Goal: Information Seeking & Learning: Learn about a topic

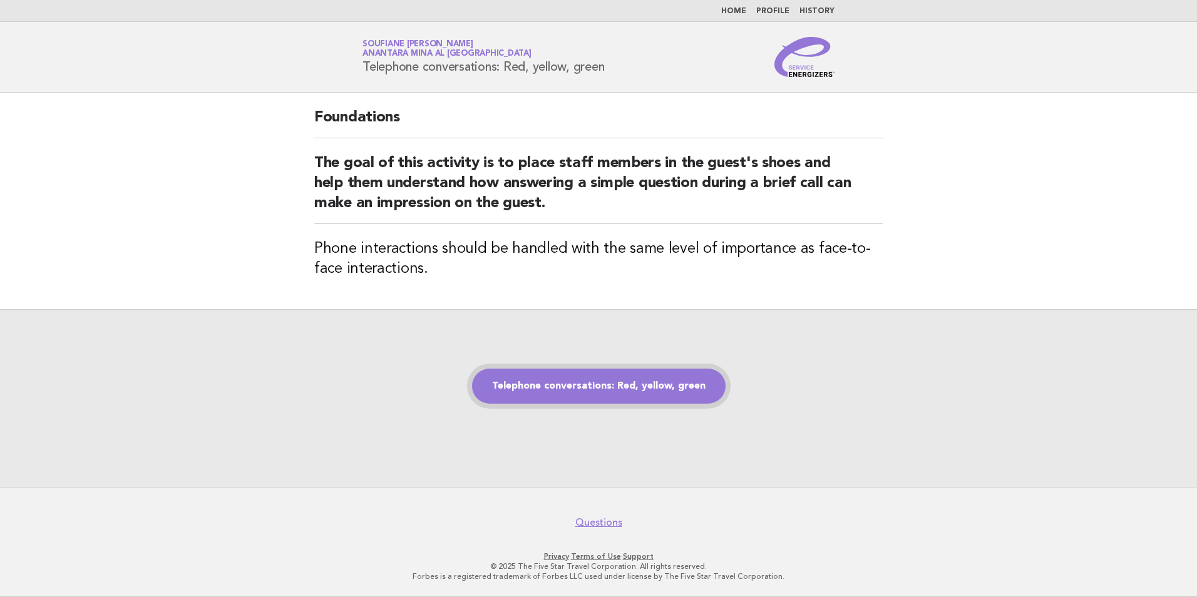
click at [595, 396] on link "Telephone conversations: Red, yellow, green" at bounding box center [599, 386] width 254 height 35
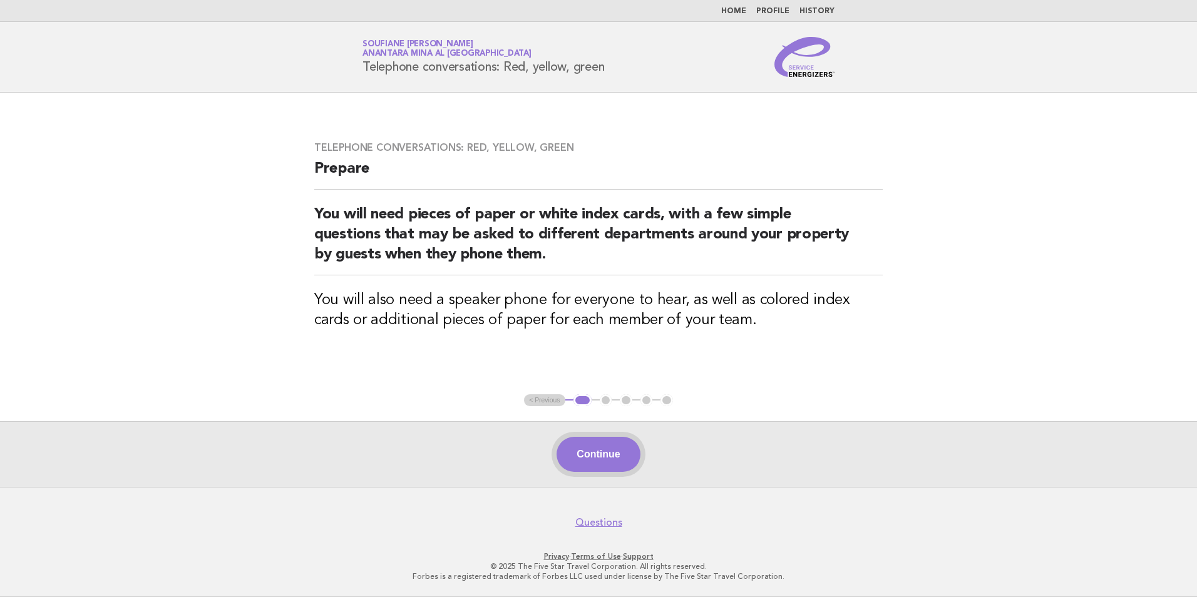
click at [607, 459] on button "Continue" at bounding box center [597, 454] width 83 height 35
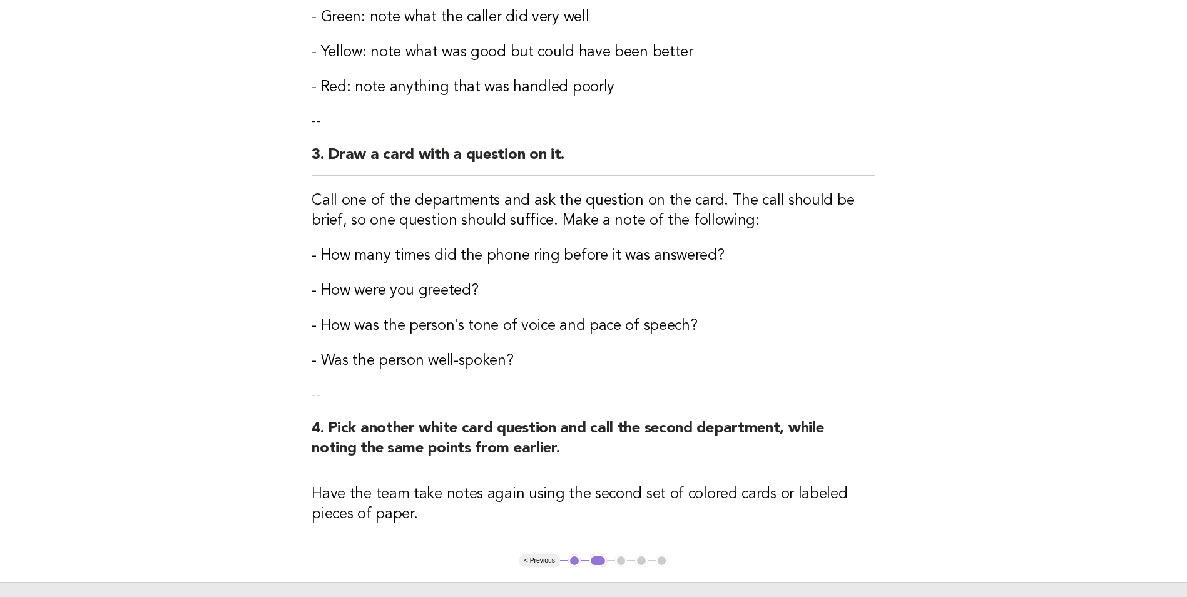
scroll to position [598, 0]
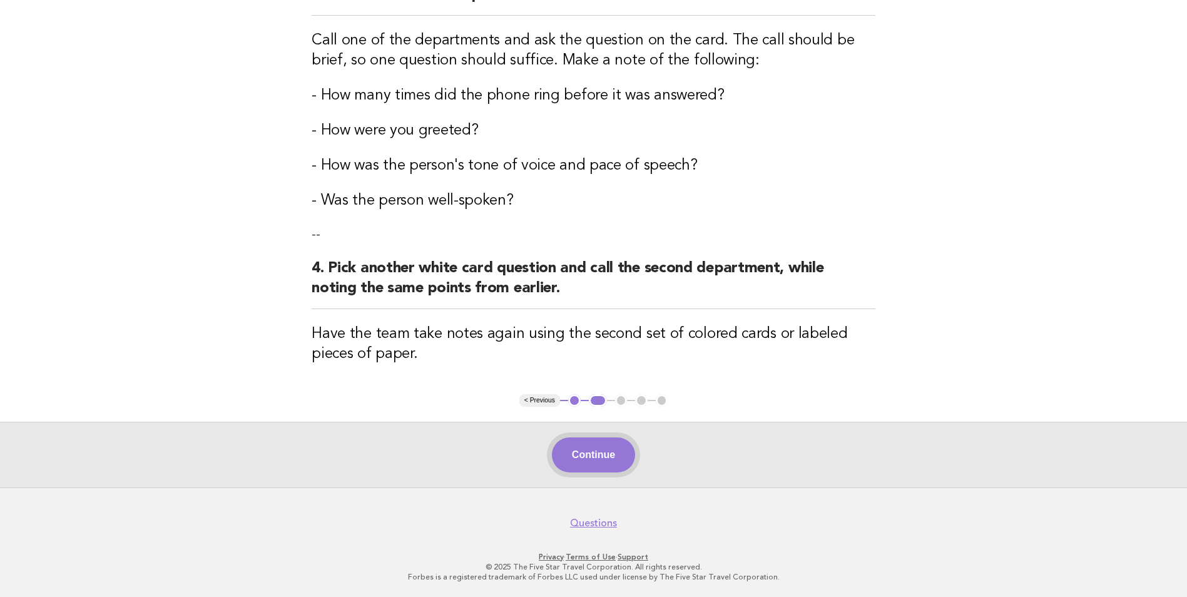
click at [597, 455] on button "Continue" at bounding box center [593, 455] width 83 height 35
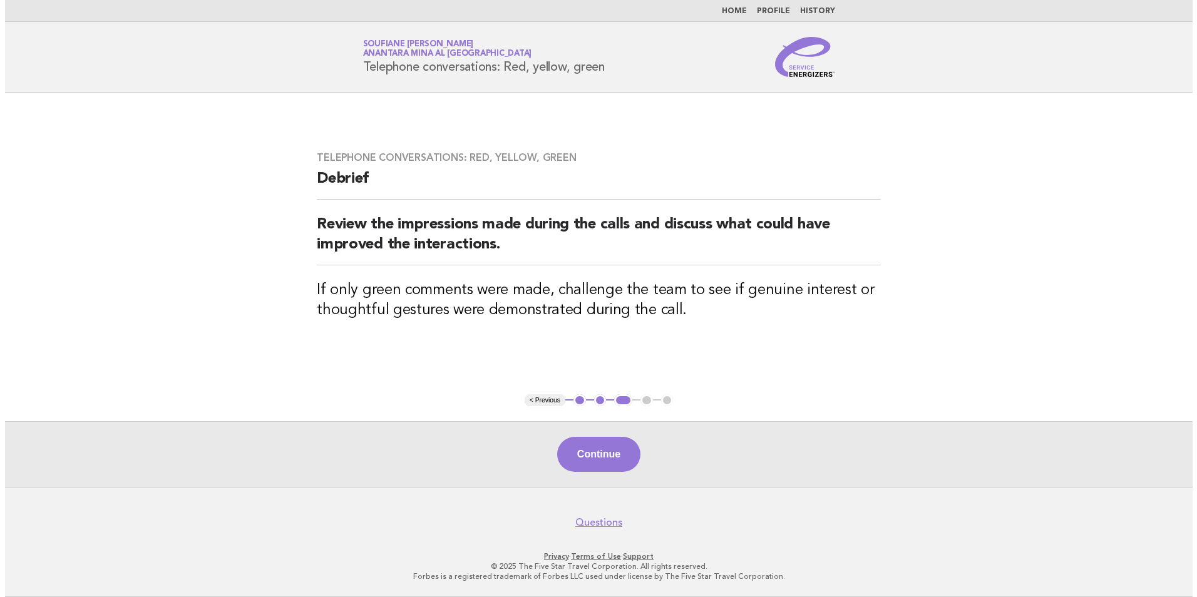
scroll to position [0, 0]
click at [605, 459] on button "Continue" at bounding box center [597, 454] width 83 height 35
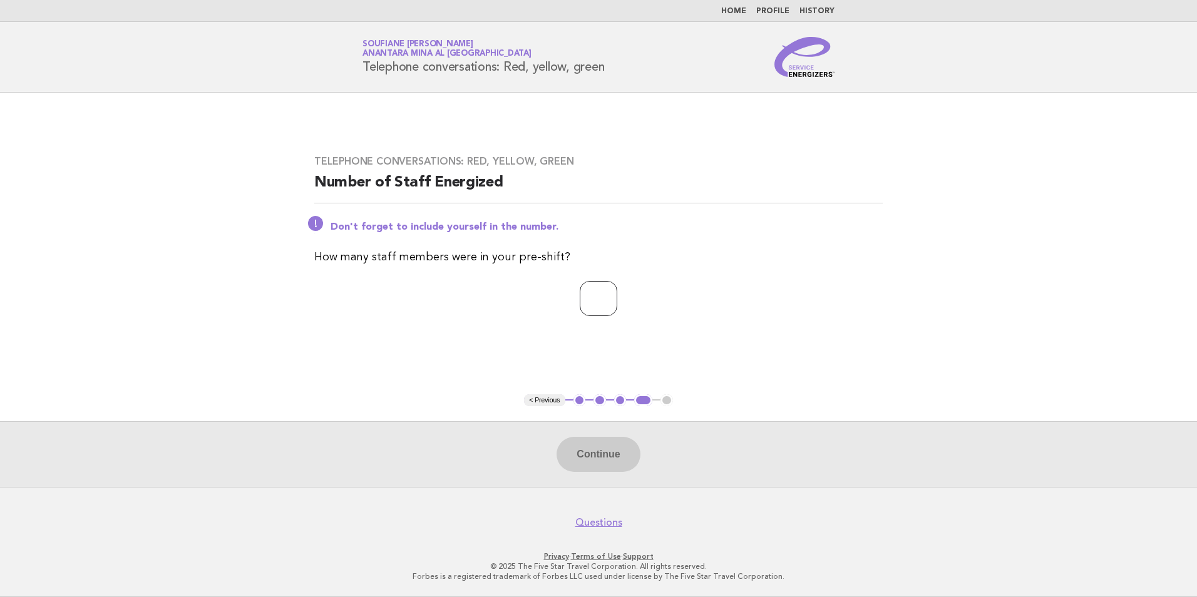
click at [597, 302] on input "number" at bounding box center [599, 298] width 38 height 35
type input "*"
click at [602, 461] on button "Continue" at bounding box center [597, 454] width 83 height 35
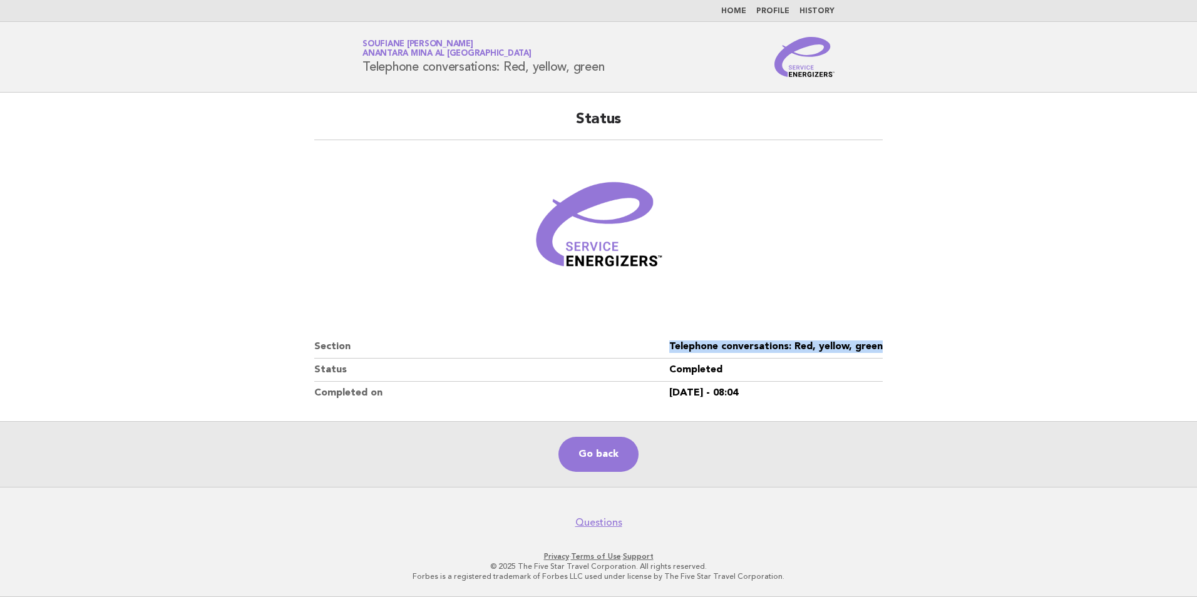
drag, startPoint x: 884, startPoint y: 344, endPoint x: 673, endPoint y: 350, distance: 211.6
click at [673, 350] on div "Status Section Telephone conversations: Red, yellow, green Status Completed Com…" at bounding box center [598, 257] width 598 height 325
copy dd "Telephone conversations: Red, yellow, green"
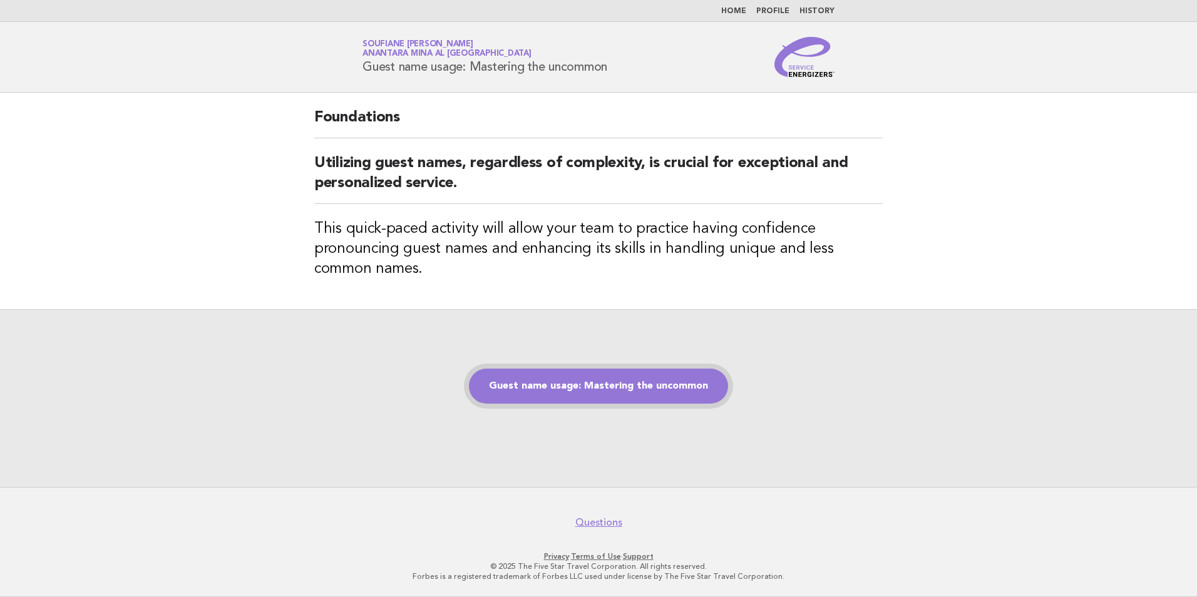
click at [587, 387] on link "Guest name usage: Mastering the uncommon" at bounding box center [598, 386] width 259 height 35
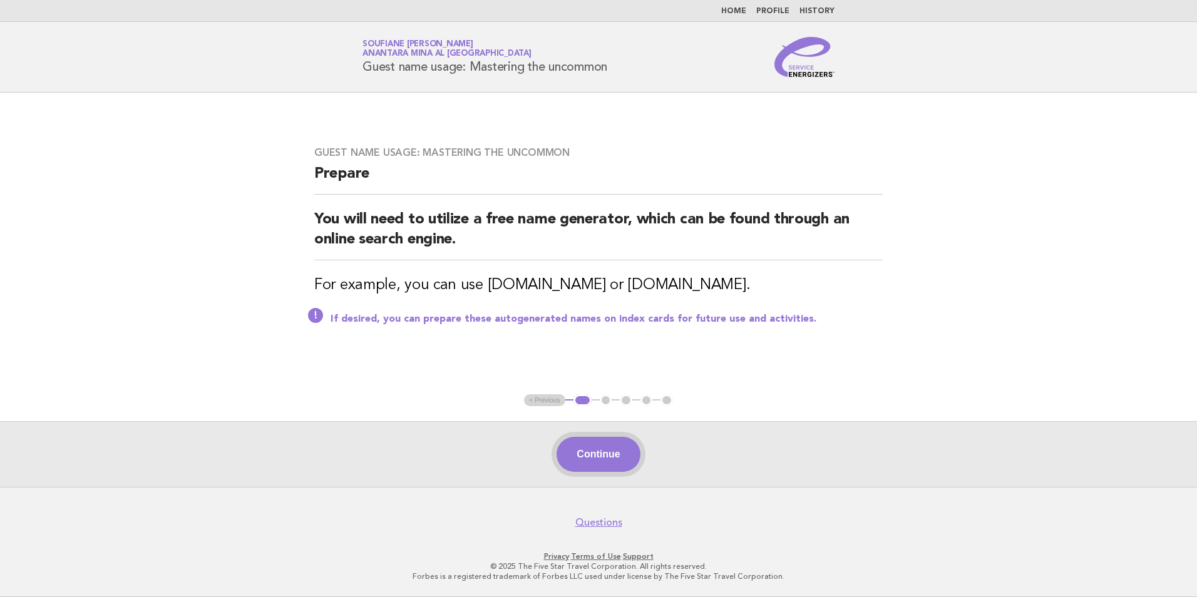
click at [602, 448] on button "Continue" at bounding box center [597, 454] width 83 height 35
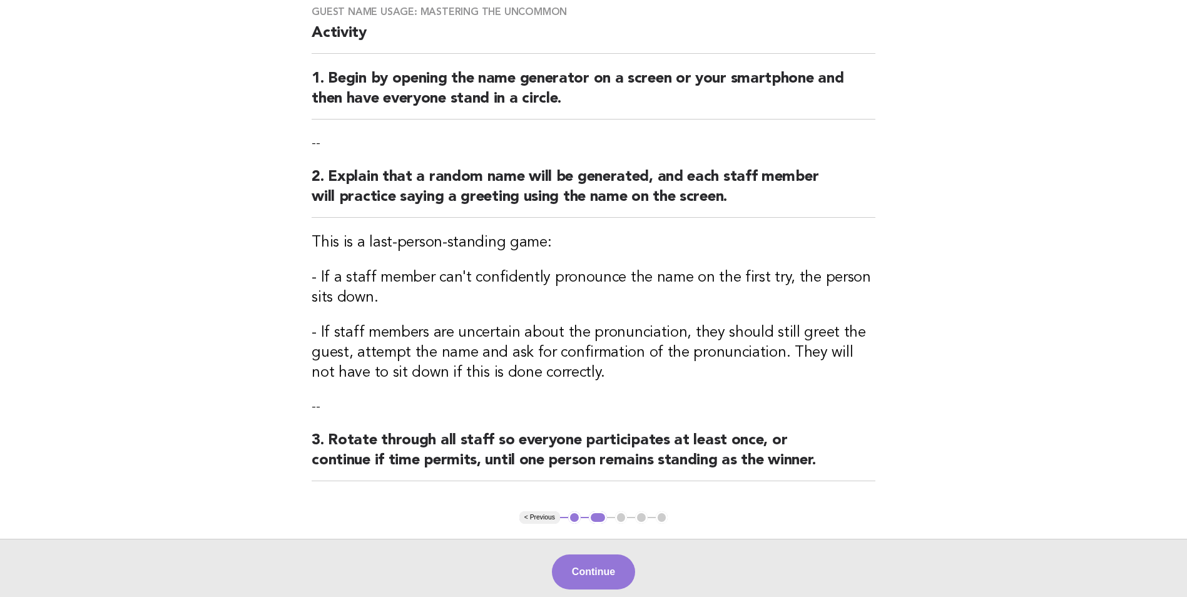
scroll to position [219, 0]
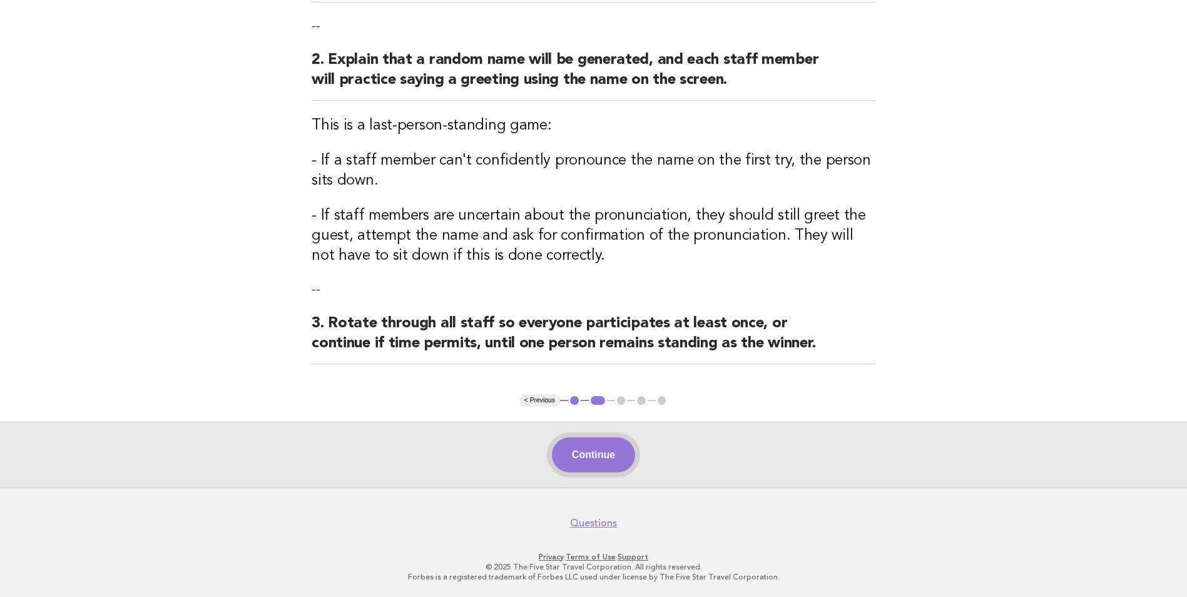
click at [608, 441] on button "Continue" at bounding box center [593, 455] width 83 height 35
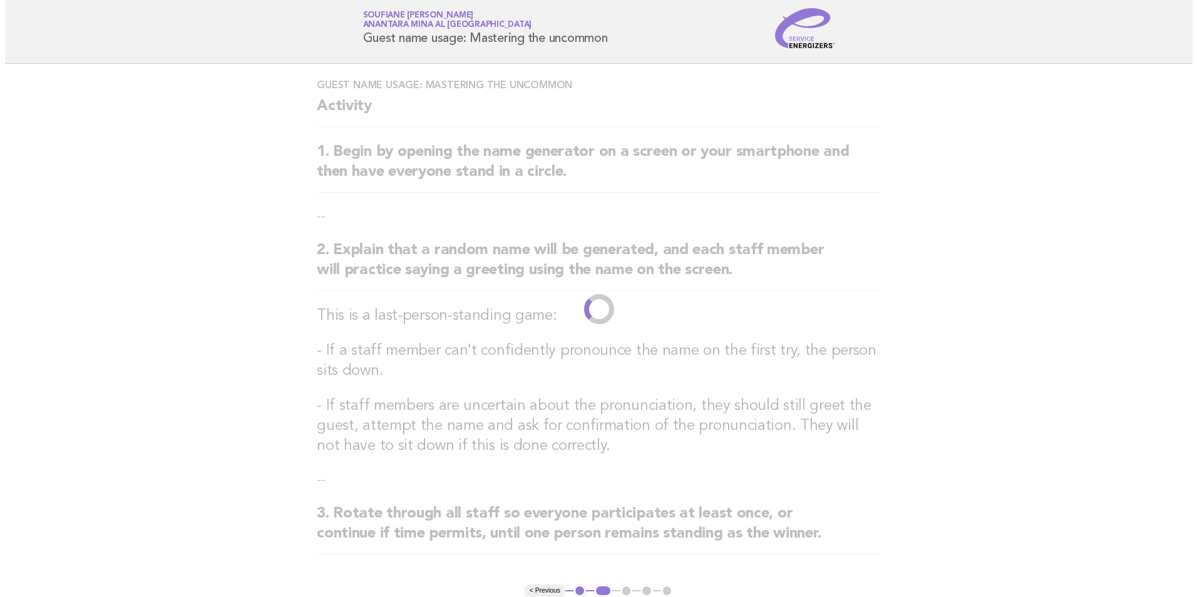
scroll to position [0, 0]
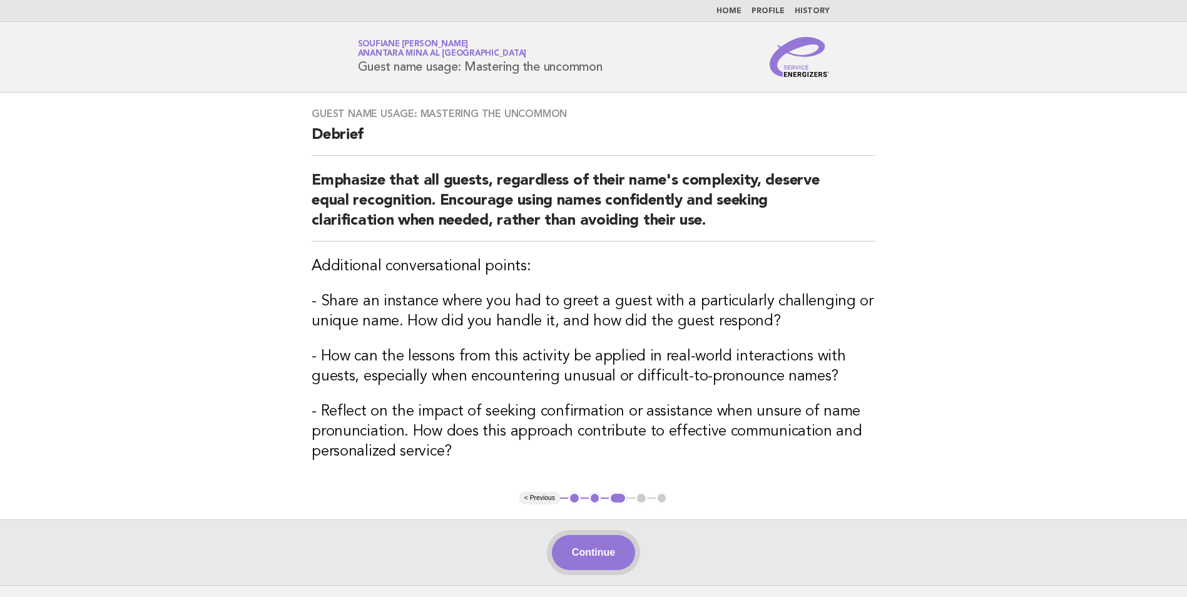
click at [586, 560] on button "Continue" at bounding box center [593, 552] width 83 height 35
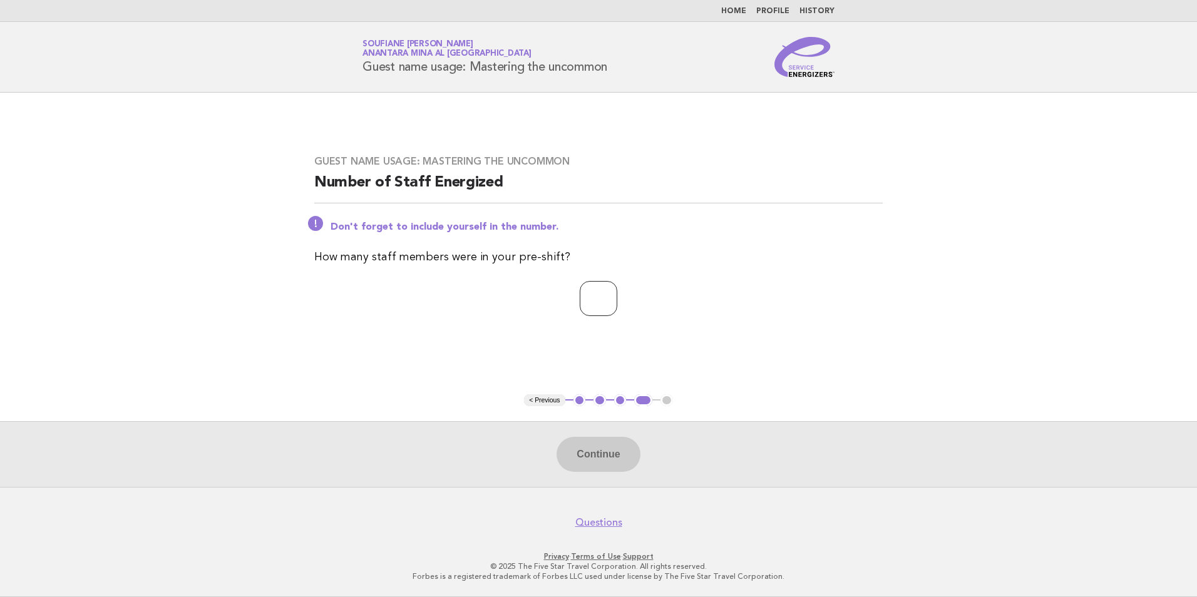
click at [583, 294] on input "number" at bounding box center [599, 298] width 38 height 35
type input "*"
click at [594, 456] on button "Continue" at bounding box center [597, 454] width 83 height 35
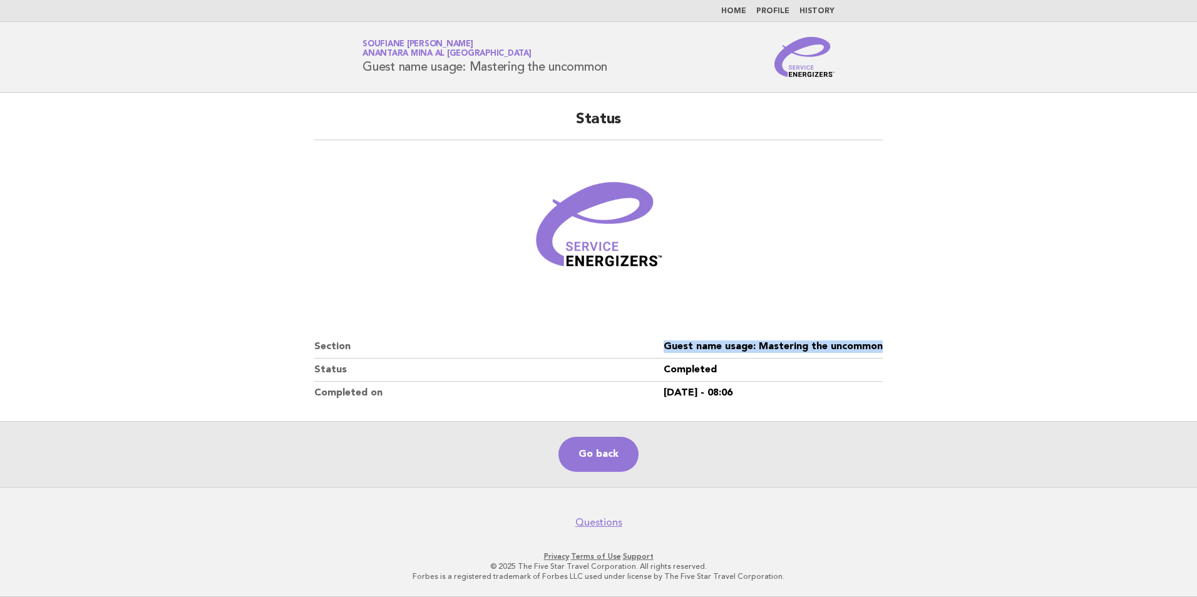
drag, startPoint x: 798, startPoint y: 342, endPoint x: 667, endPoint y: 344, distance: 130.8
click at [667, 344] on div "Status Section Guest name usage: Mastering the uncommon Status Completed Comple…" at bounding box center [598, 257] width 598 height 325
copy dl "Guest name usage: Mastering the uncommon"
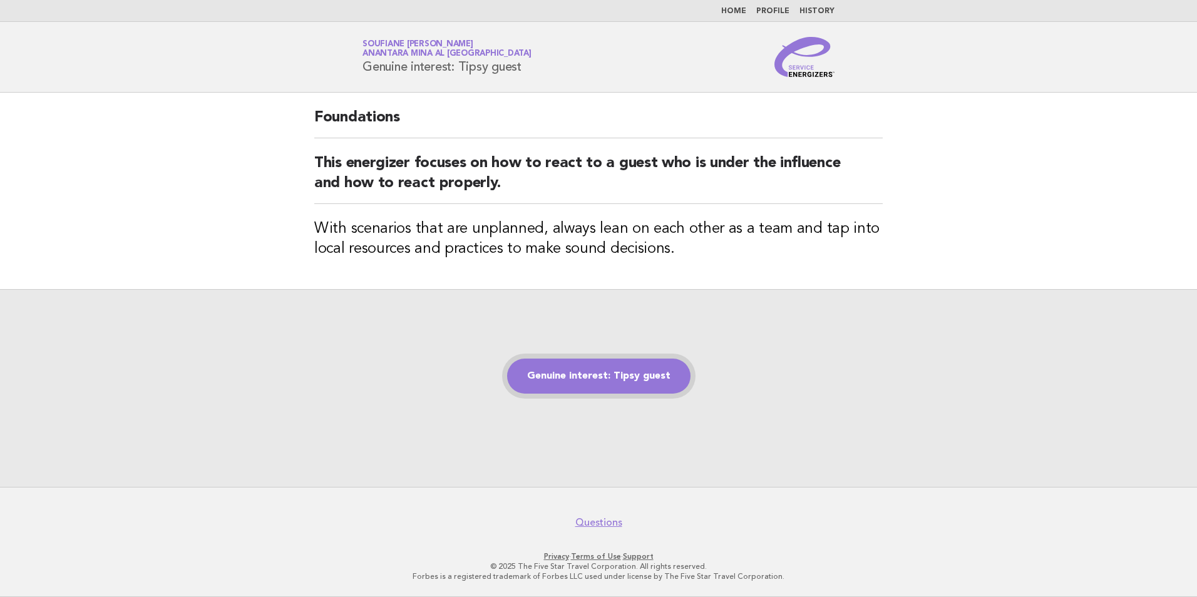
click at [627, 379] on link "Genuine interest: Tipsy guest" at bounding box center [598, 376] width 183 height 35
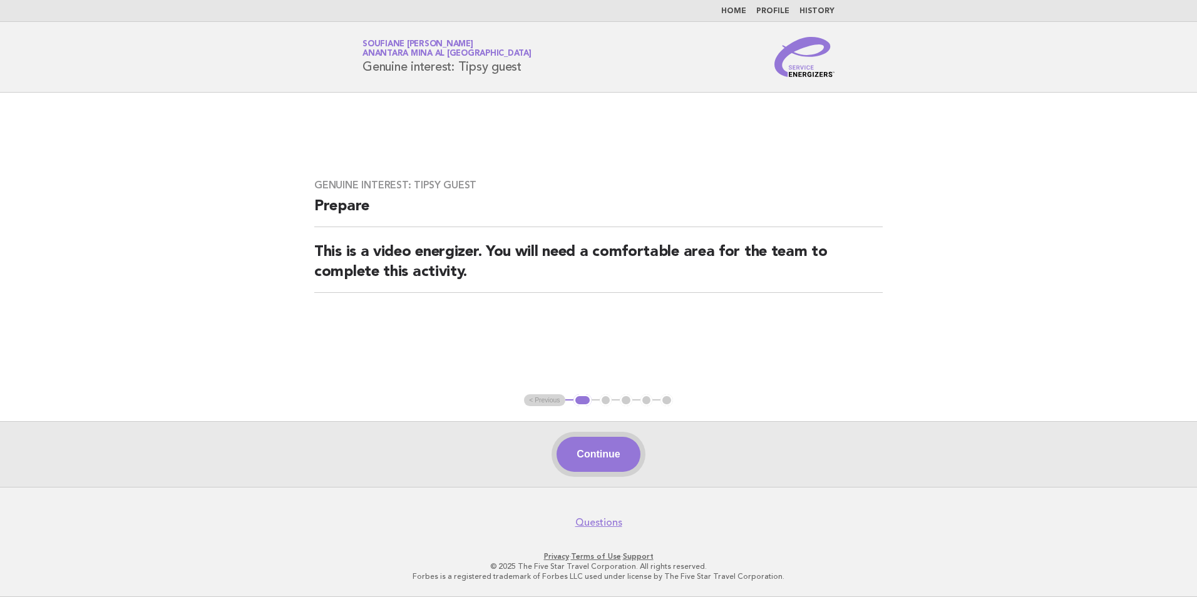
click at [601, 456] on button "Continue" at bounding box center [597, 454] width 83 height 35
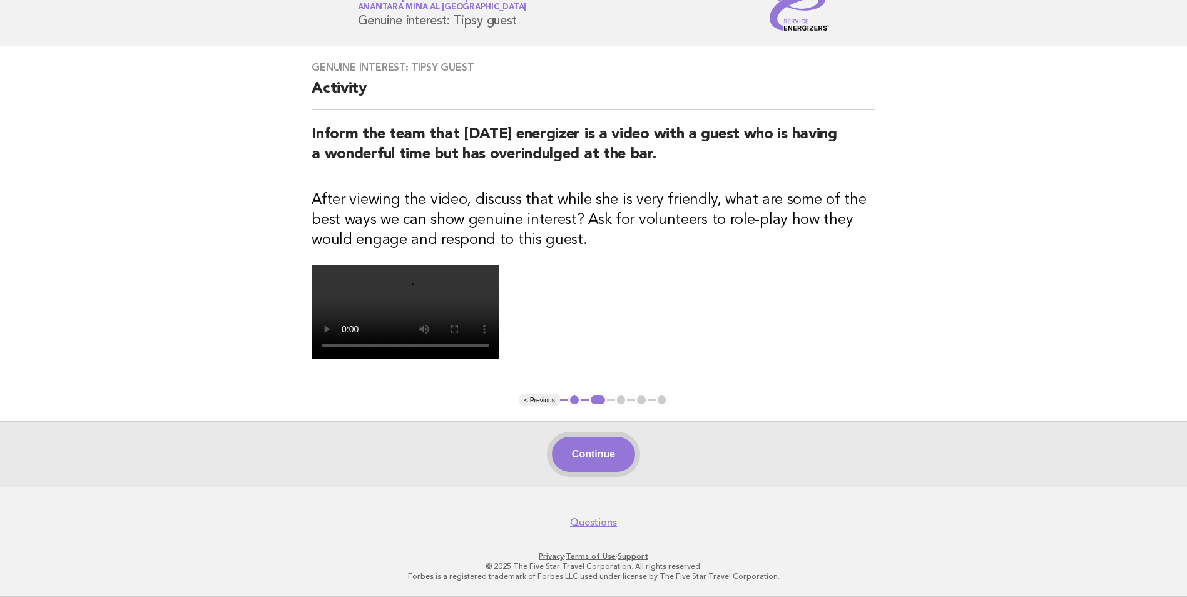
scroll to position [271, 0]
click at [578, 455] on button "Continue" at bounding box center [593, 454] width 83 height 35
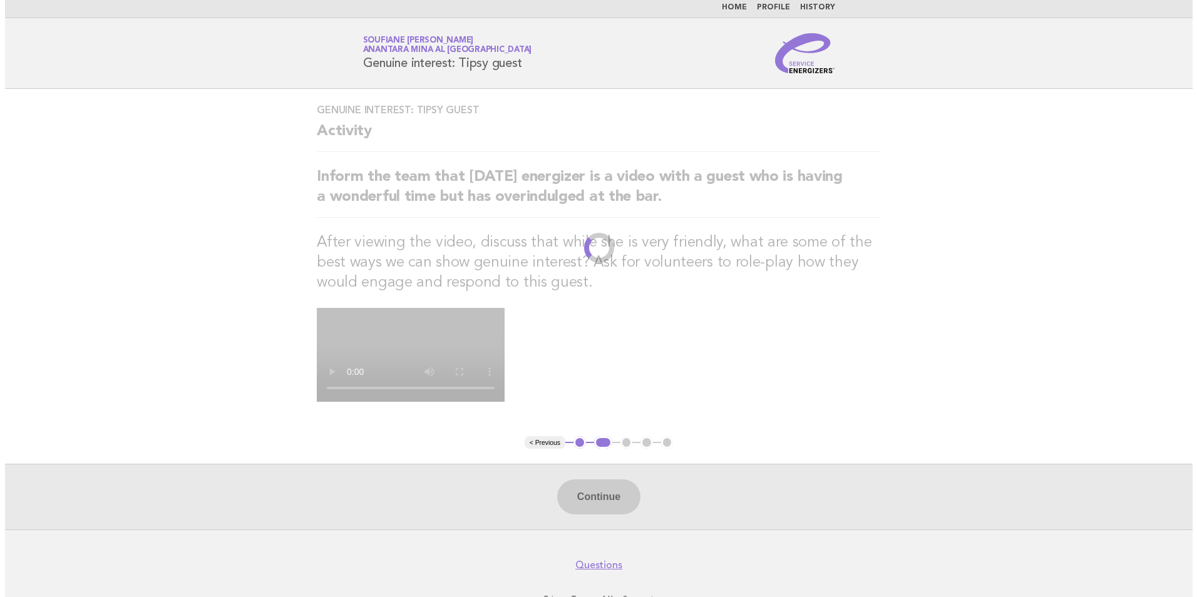
scroll to position [0, 0]
